Goal: Navigation & Orientation: Find specific page/section

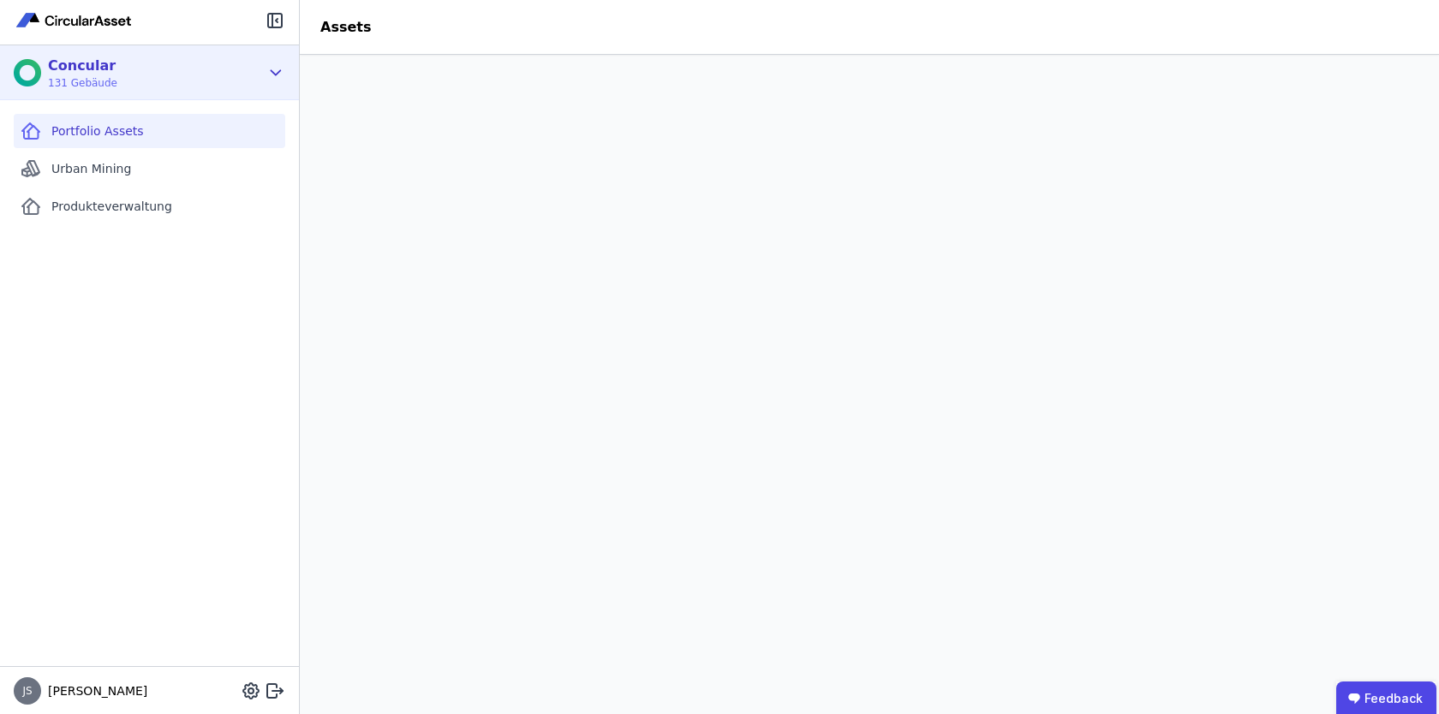
click at [274, 68] on icon at bounding box center [275, 73] width 19 height 21
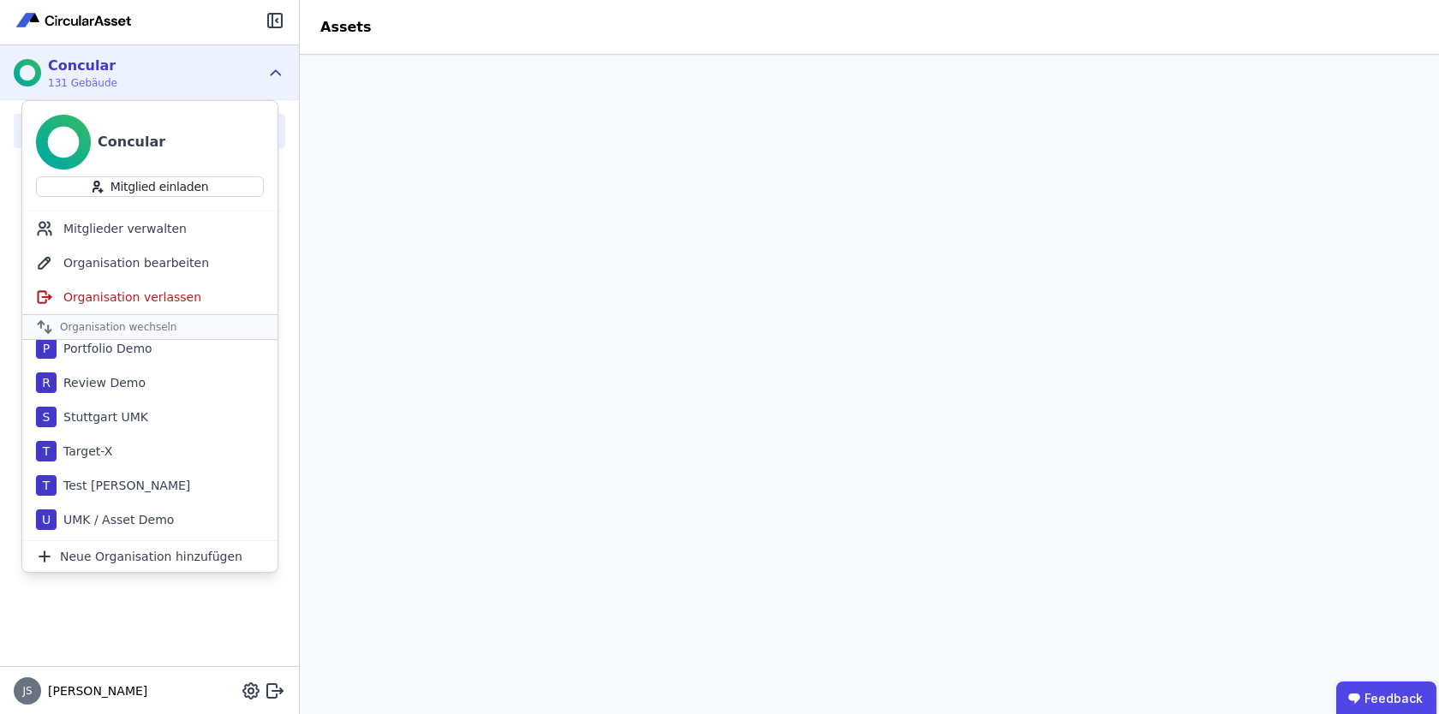
scroll to position [519, 0]
click at [164, 488] on div "UMK / Asset Demo" at bounding box center [115, 489] width 117 height 17
